Goal: Navigation & Orientation: Find specific page/section

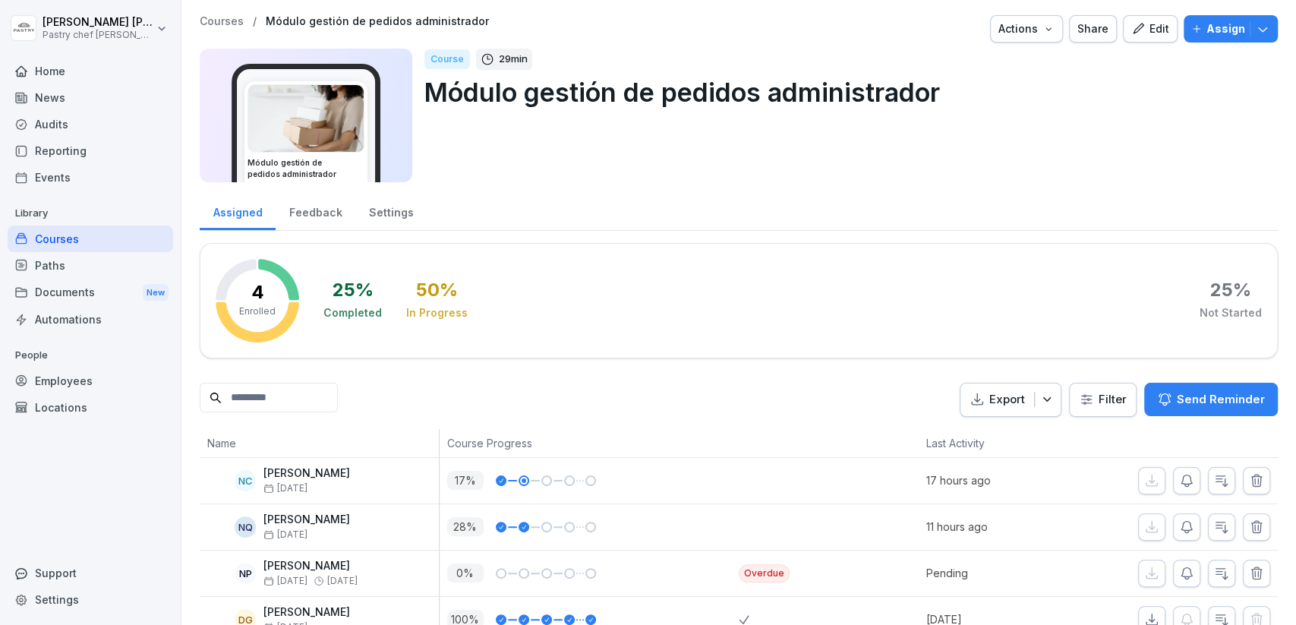
scroll to position [30, 0]
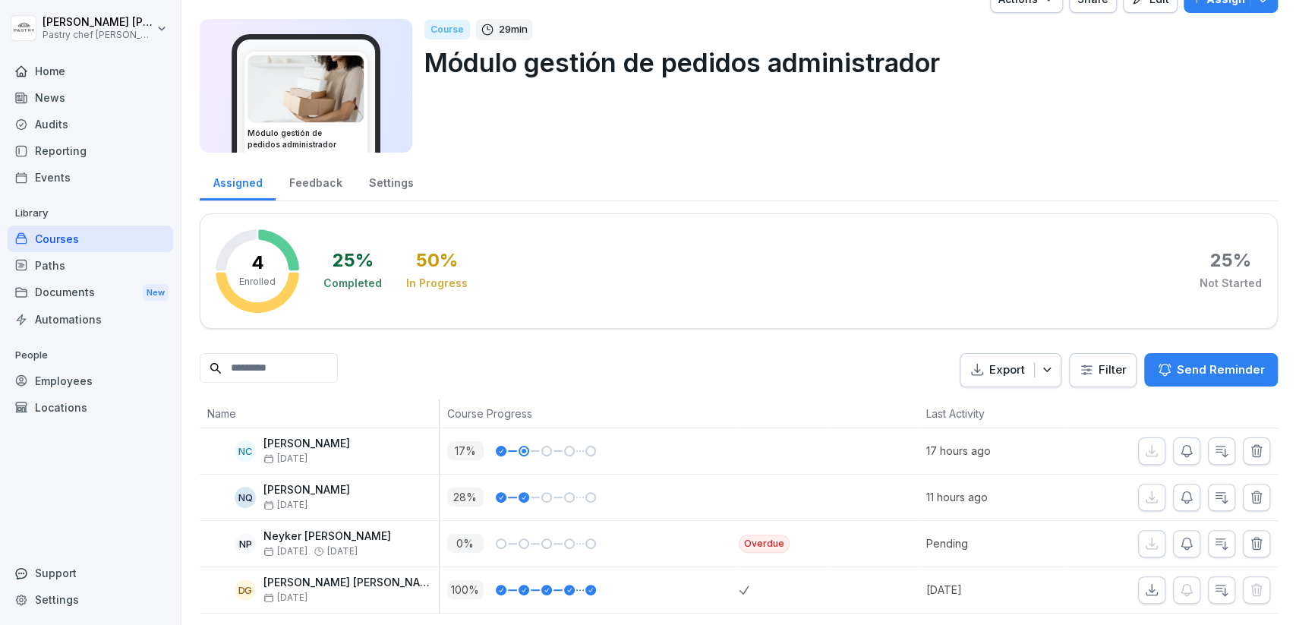
click at [67, 232] on div "Courses" at bounding box center [91, 238] width 166 height 27
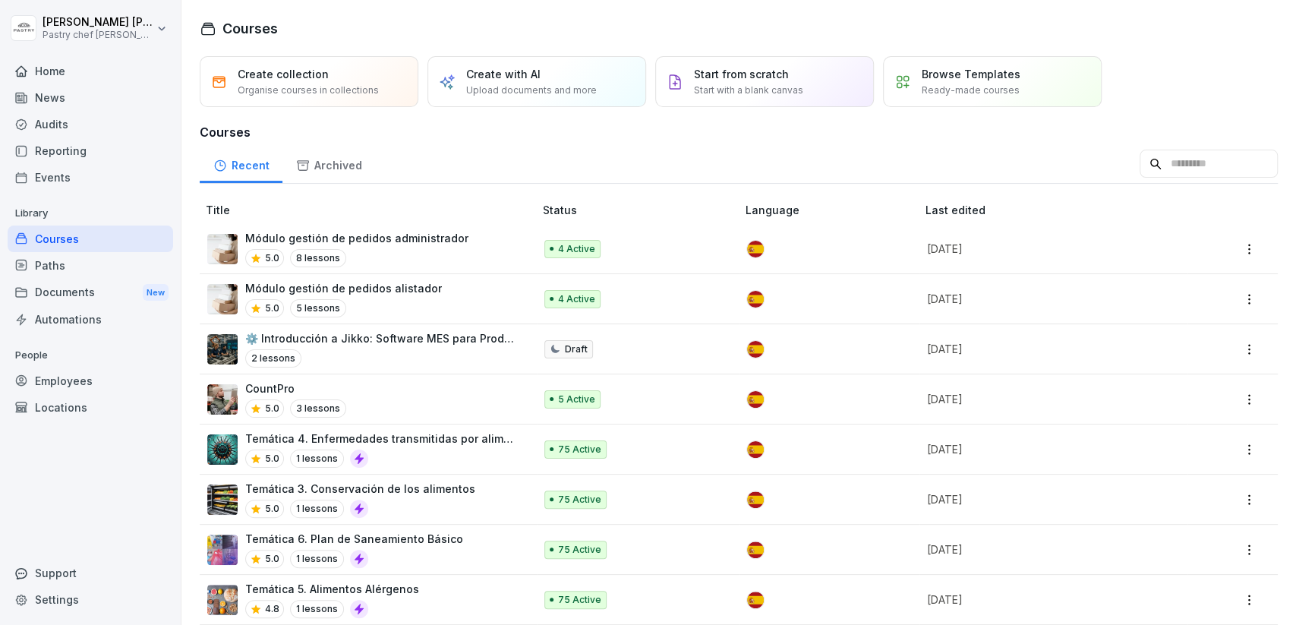
click at [435, 291] on div "Módulo gestión de pedidos alistador 5.0 5 lessons" at bounding box center [362, 298] width 311 height 37
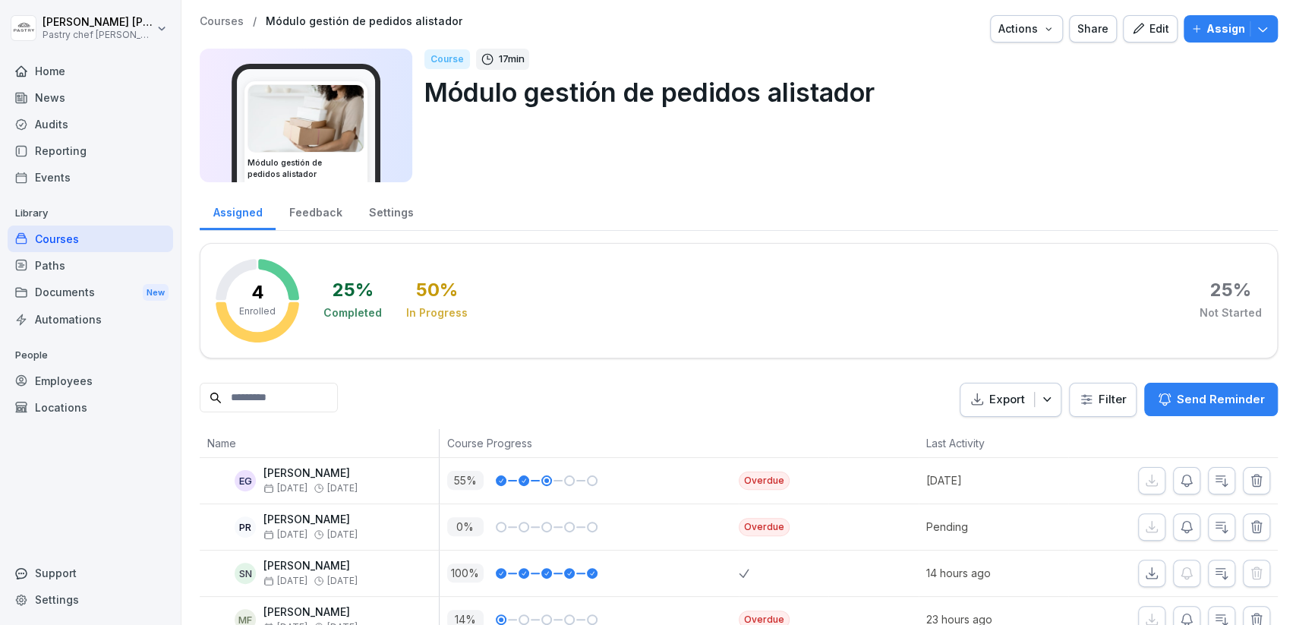
scroll to position [30, 0]
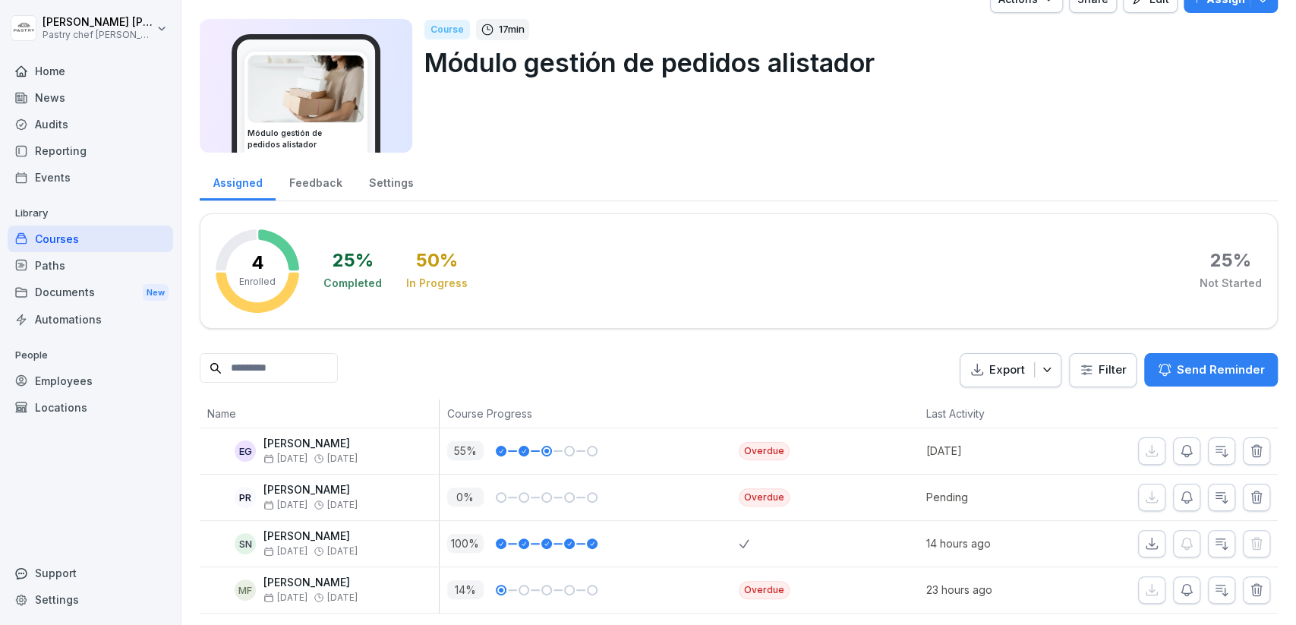
click at [71, 238] on div "Courses" at bounding box center [91, 238] width 166 height 27
